Goal: Task Accomplishment & Management: Manage account settings

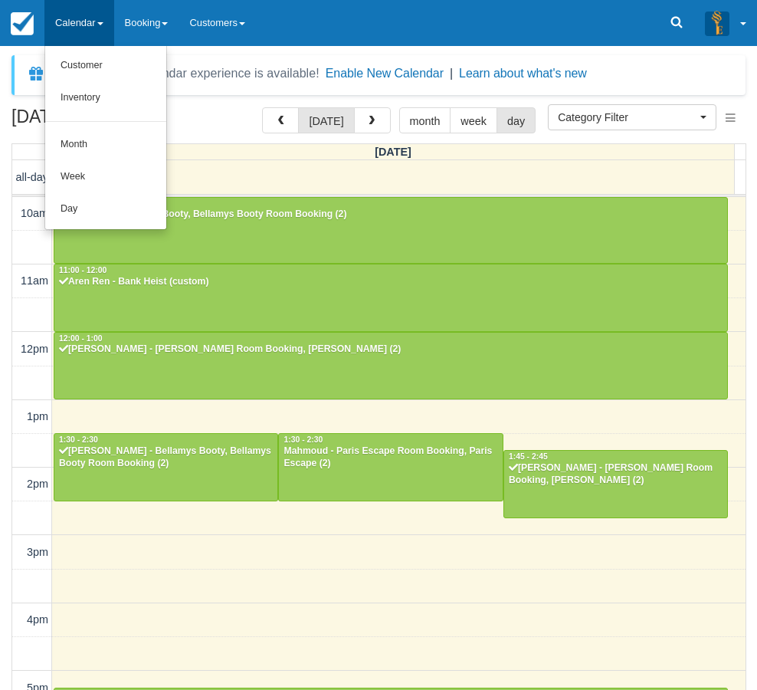
select select
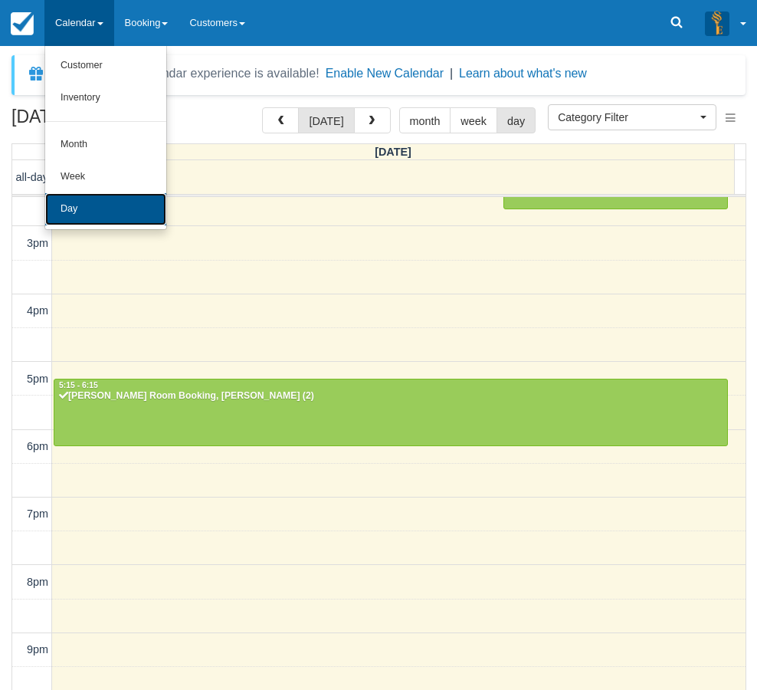
click at [123, 206] on link "Day" at bounding box center [105, 209] width 121 height 32
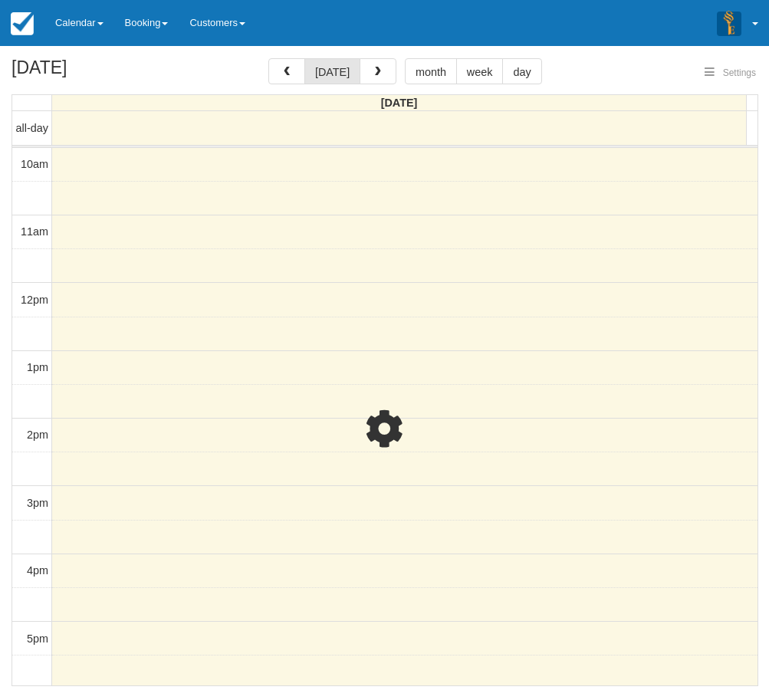
select select
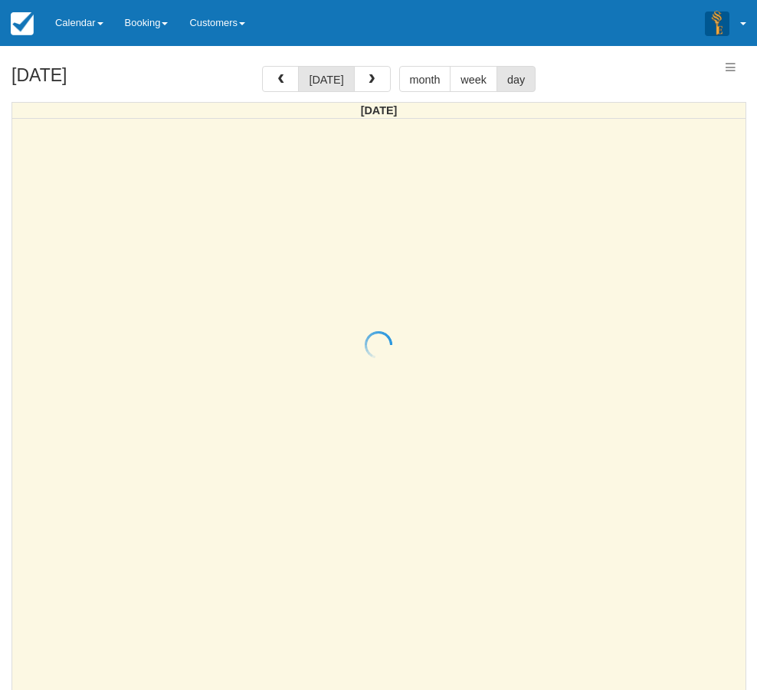
select select
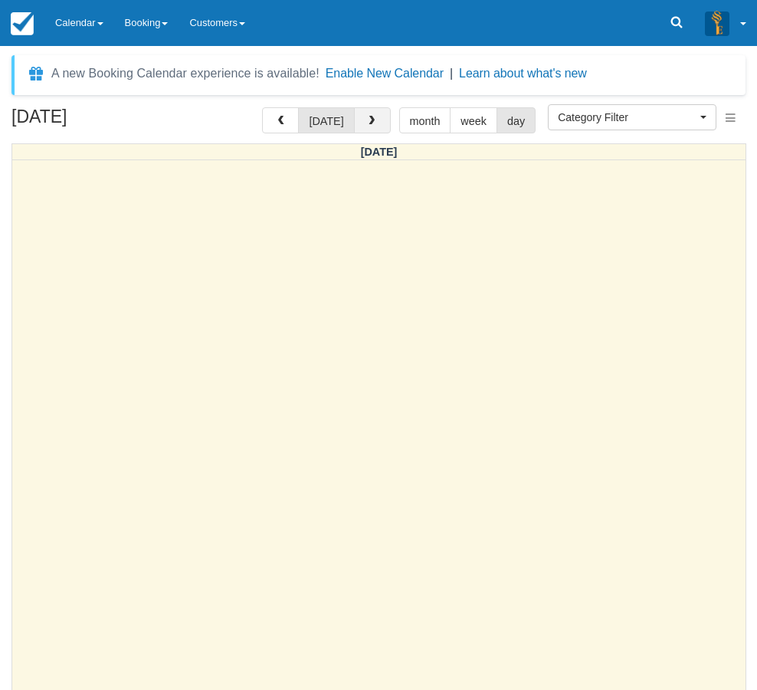
click at [380, 120] on button "button" at bounding box center [372, 120] width 37 height 26
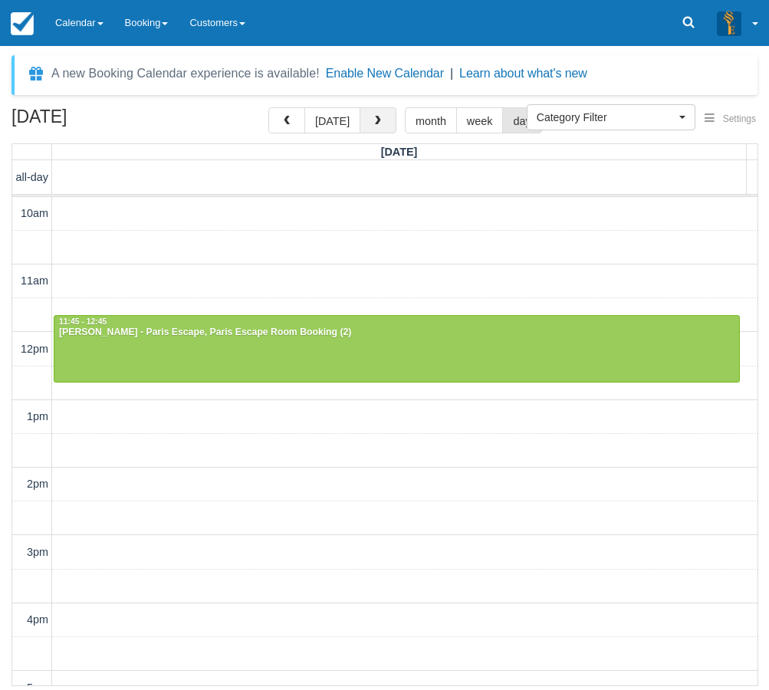
scroll to position [204, 0]
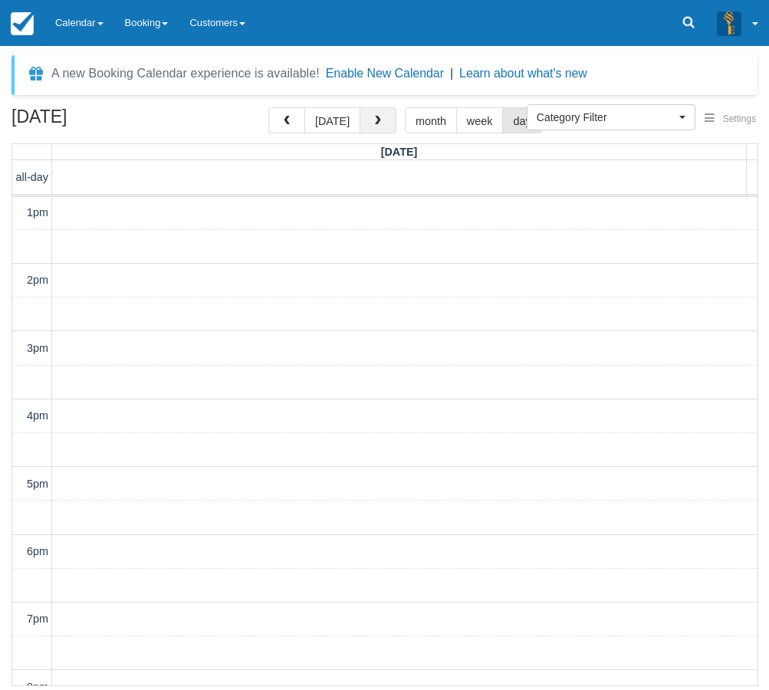
click at [380, 120] on button "button" at bounding box center [378, 120] width 37 height 26
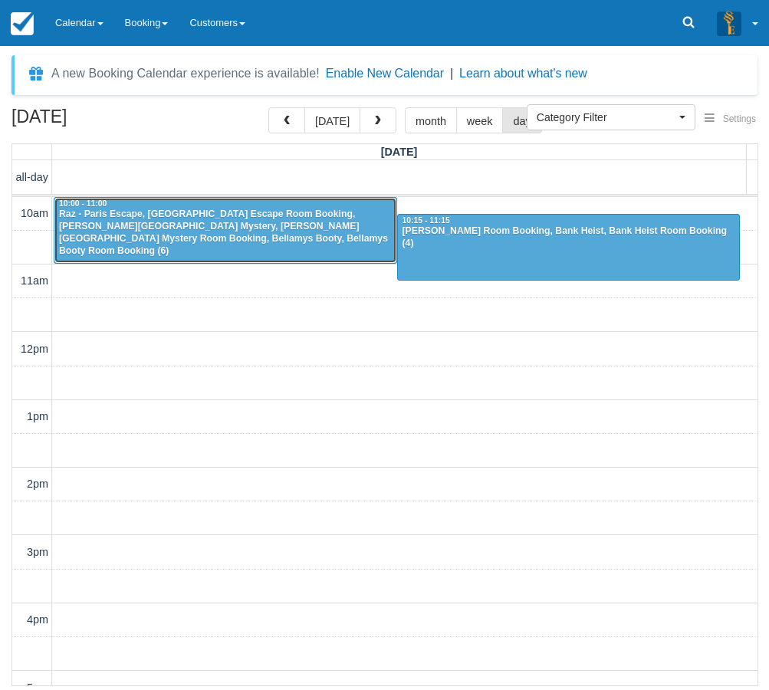
click at [231, 237] on div "Raz - Paris Escape, Paris Escape Room Booking, Baker Street Mystery, Baker Stre…" at bounding box center [225, 232] width 334 height 49
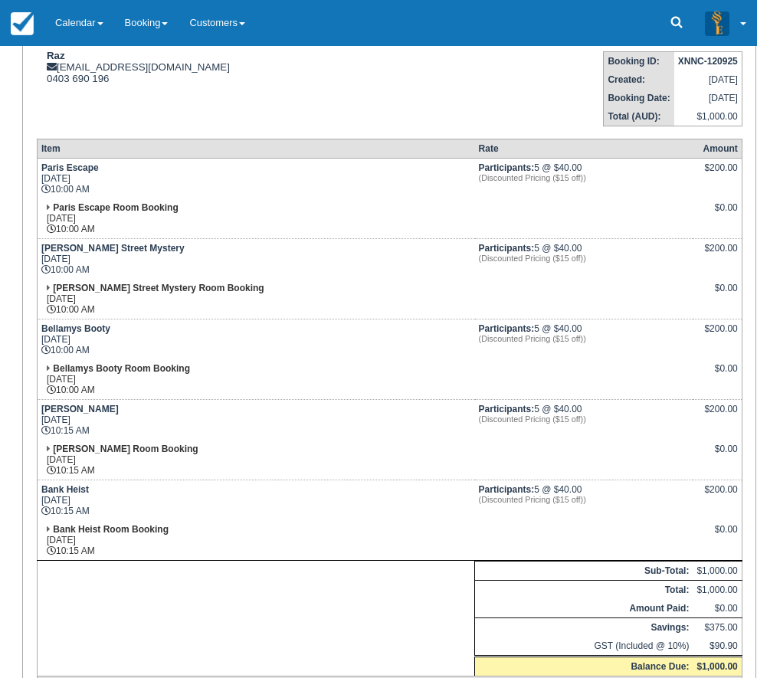
scroll to position [672, 0]
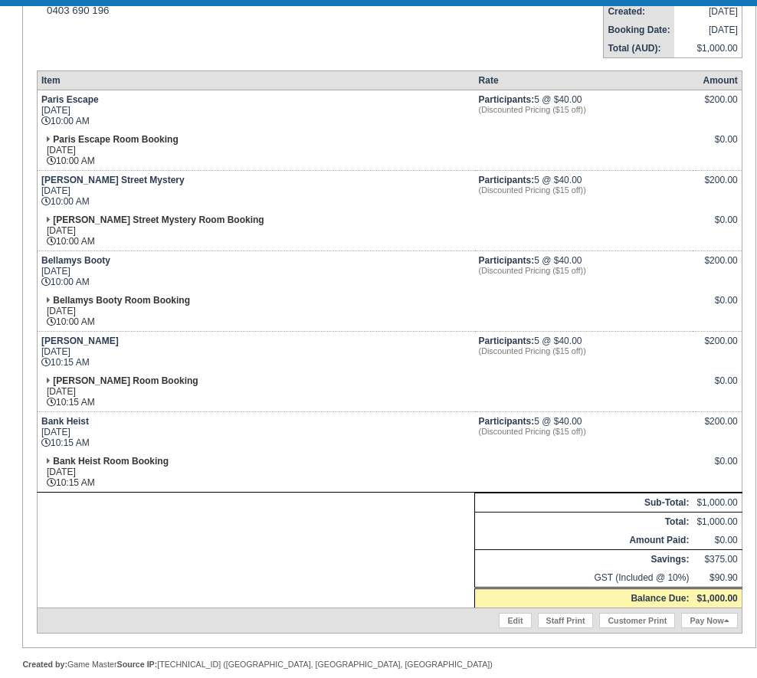
type textarea "Called to confirm"
